Goal: Use online tool/utility: Utilize a website feature to perform a specific function

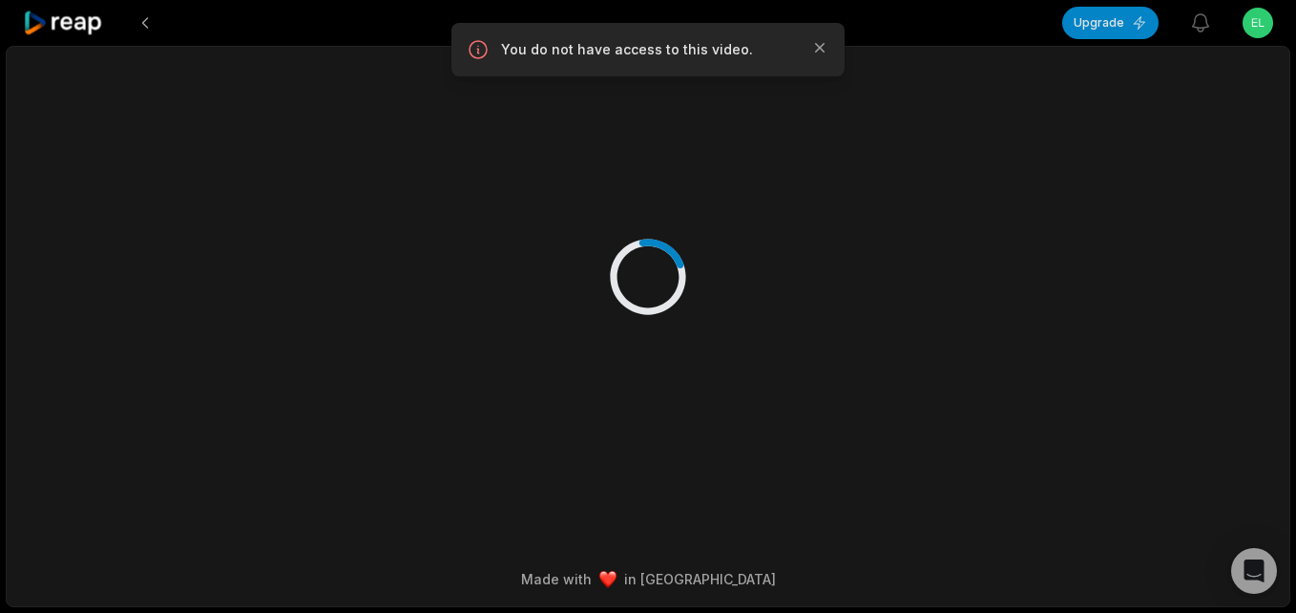
click at [74, 27] on icon at bounding box center [63, 24] width 81 height 26
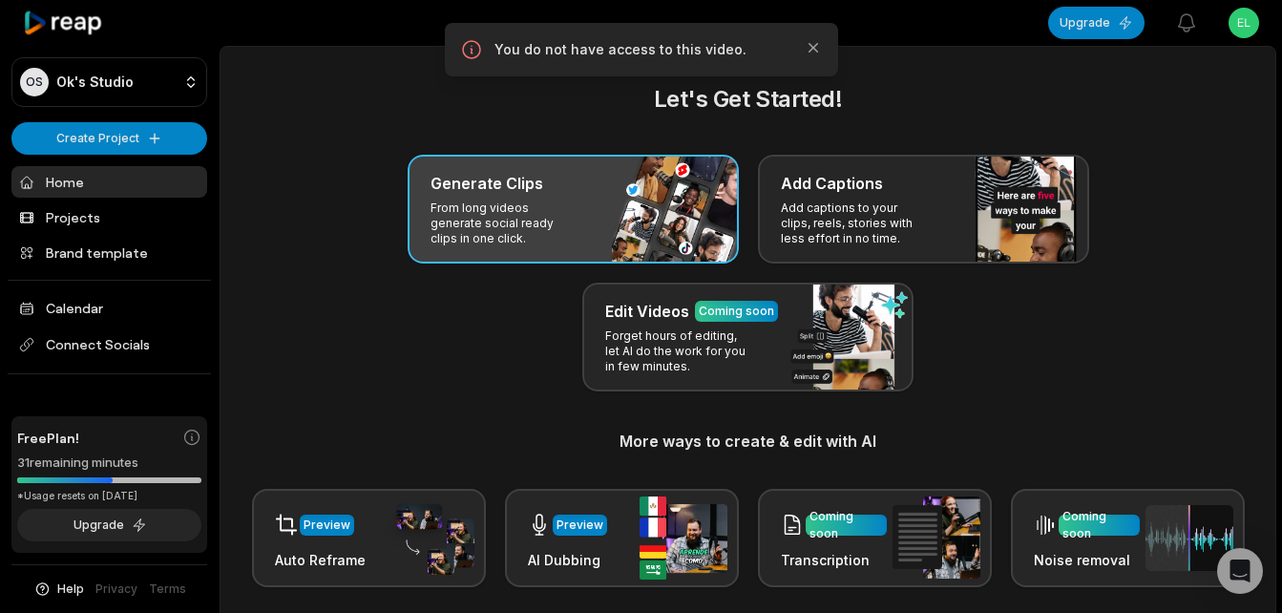
click at [596, 205] on div "Generate Clips From long videos generate social ready clips in one click." at bounding box center [573, 209] width 331 height 109
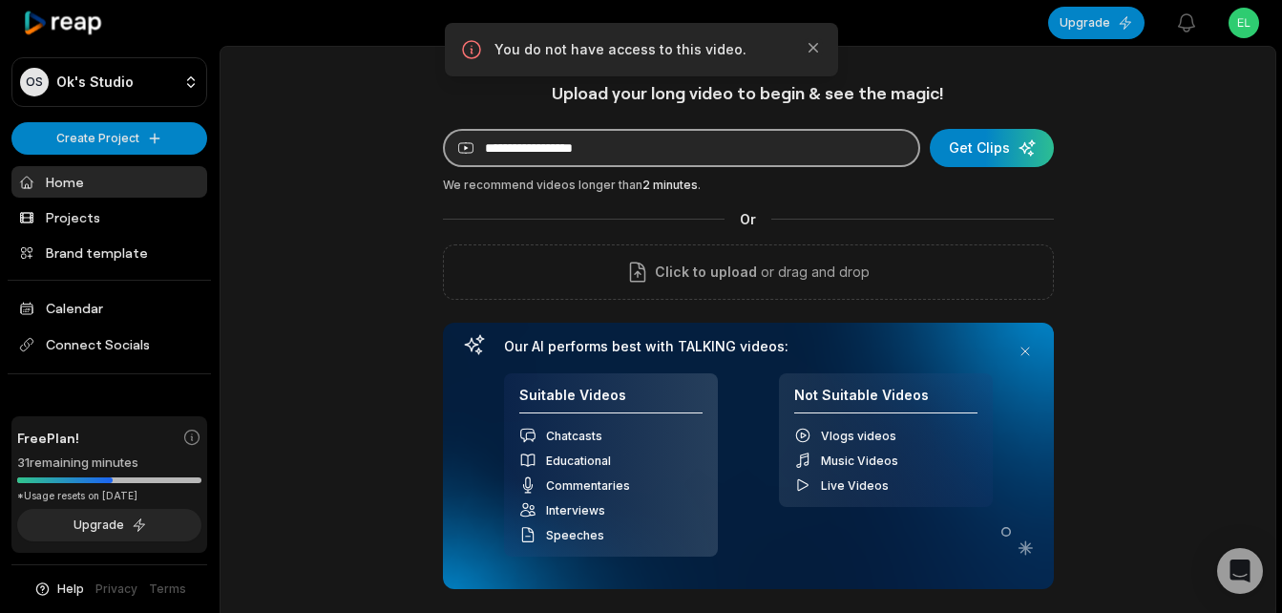
click at [643, 144] on input at bounding box center [681, 148] width 477 height 38
paste input "**********"
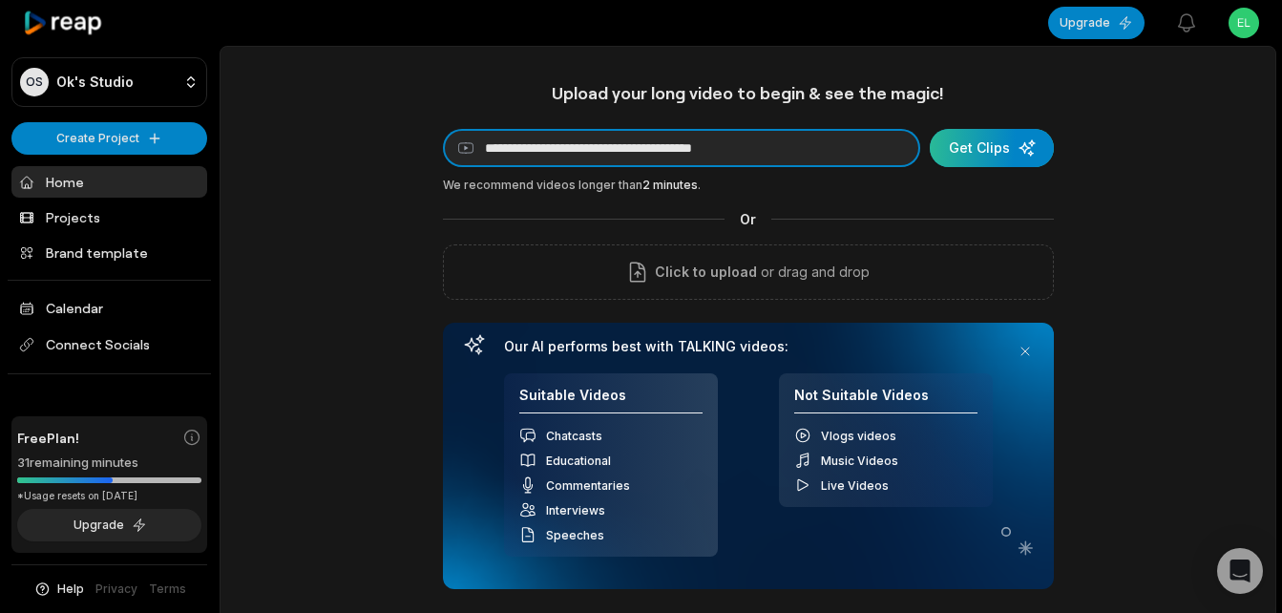
type input "**********"
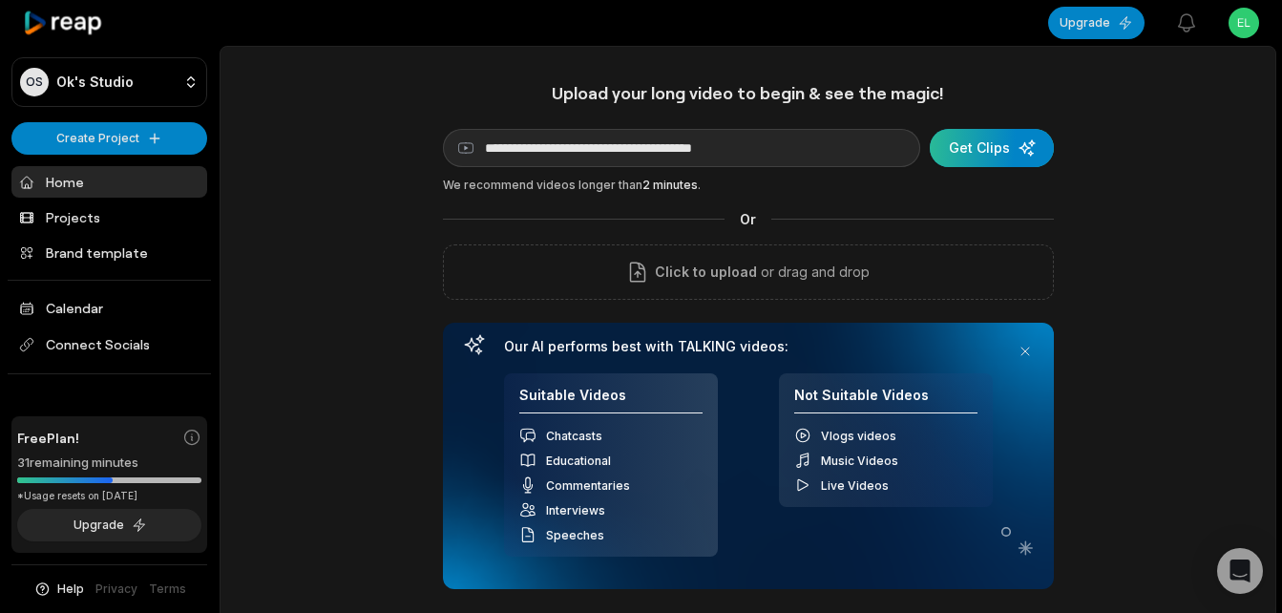
click at [972, 145] on div "submit" at bounding box center [992, 148] width 124 height 38
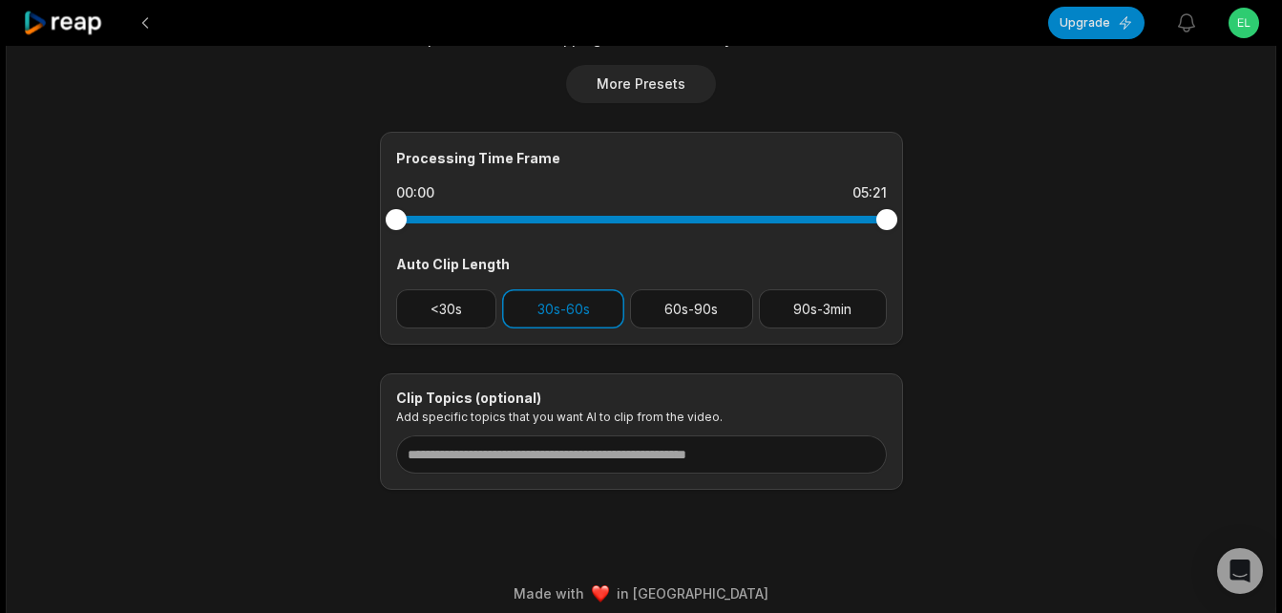
scroll to position [764, 0]
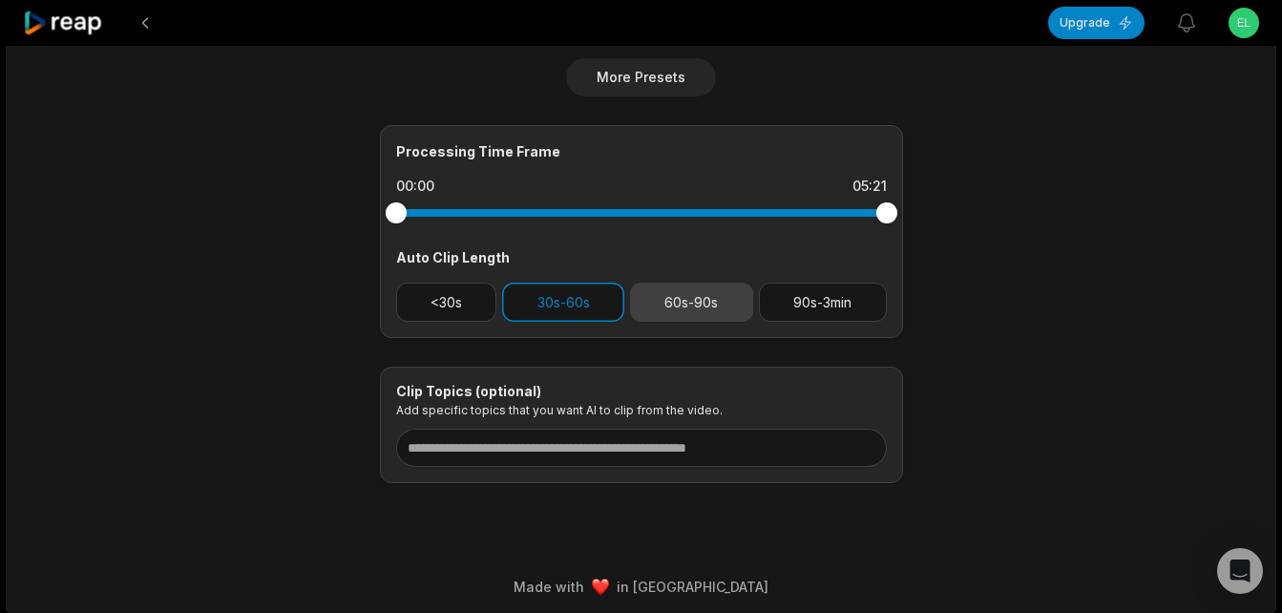
click at [692, 303] on button "60s-90s" at bounding box center [691, 302] width 123 height 39
click at [541, 305] on button "30s-60s" at bounding box center [563, 302] width 122 height 39
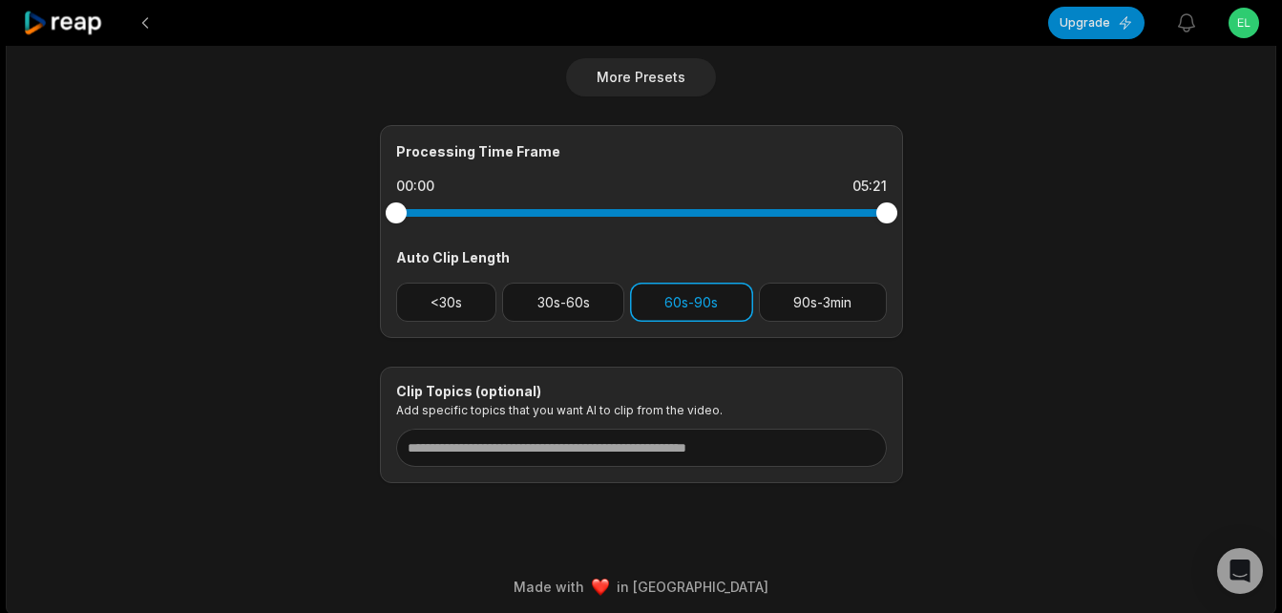
click at [697, 296] on button "60s-90s" at bounding box center [691, 302] width 123 height 39
drag, startPoint x: 885, startPoint y: 221, endPoint x: 1048, endPoint y: 217, distance: 163.3
click at [689, 307] on button "60s-90s" at bounding box center [691, 302] width 123 height 39
click at [590, 306] on button "30s-60s" at bounding box center [563, 302] width 122 height 39
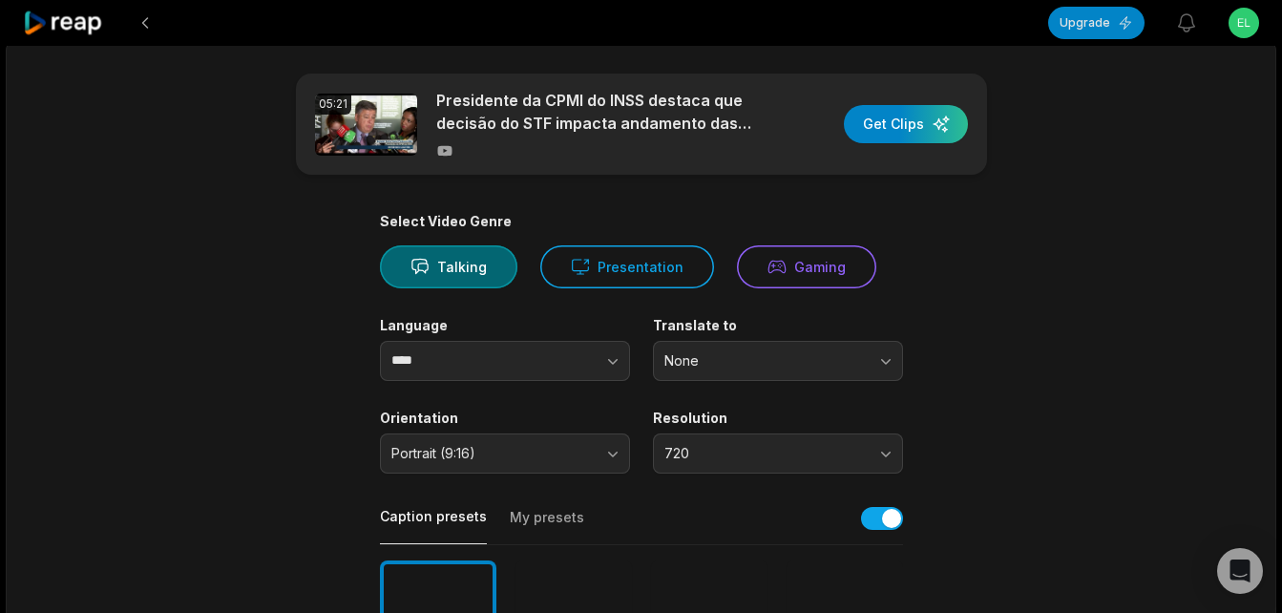
scroll to position [0, 0]
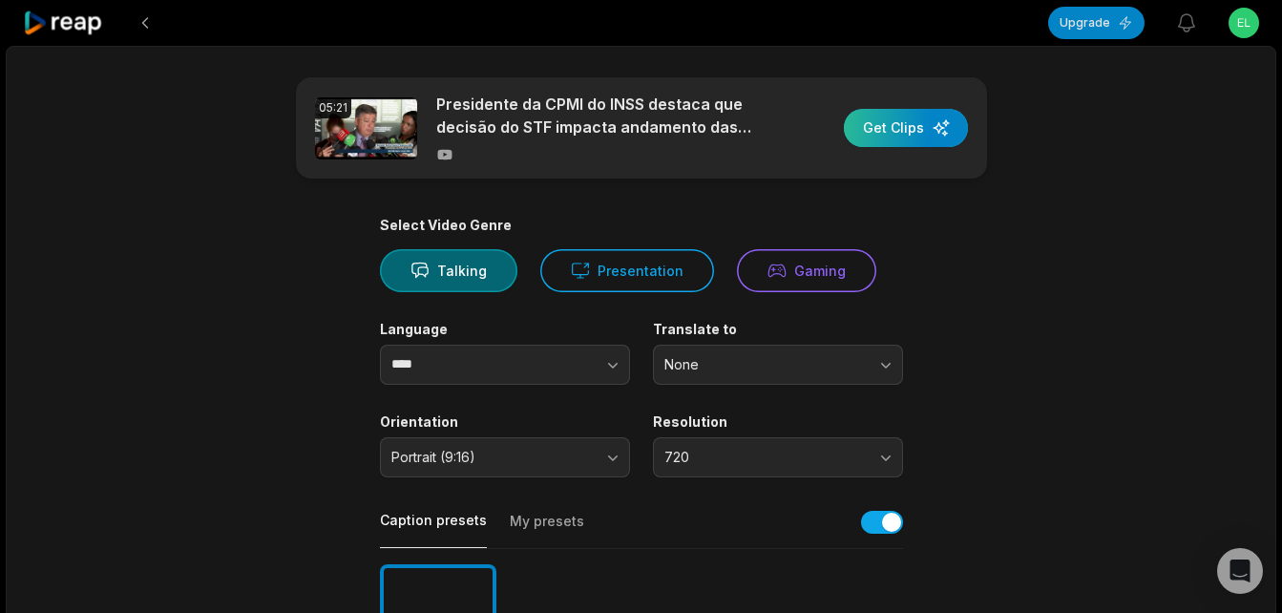
click at [893, 125] on div "button" at bounding box center [906, 128] width 124 height 38
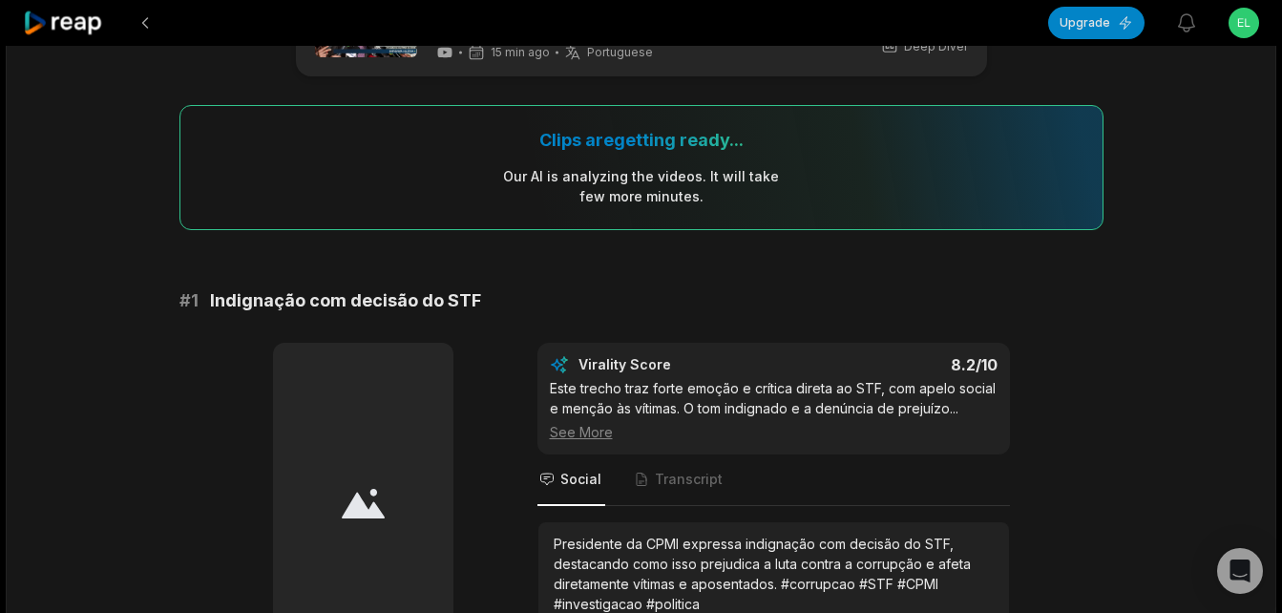
scroll to position [95, 0]
